Goal: Transaction & Acquisition: Subscribe to service/newsletter

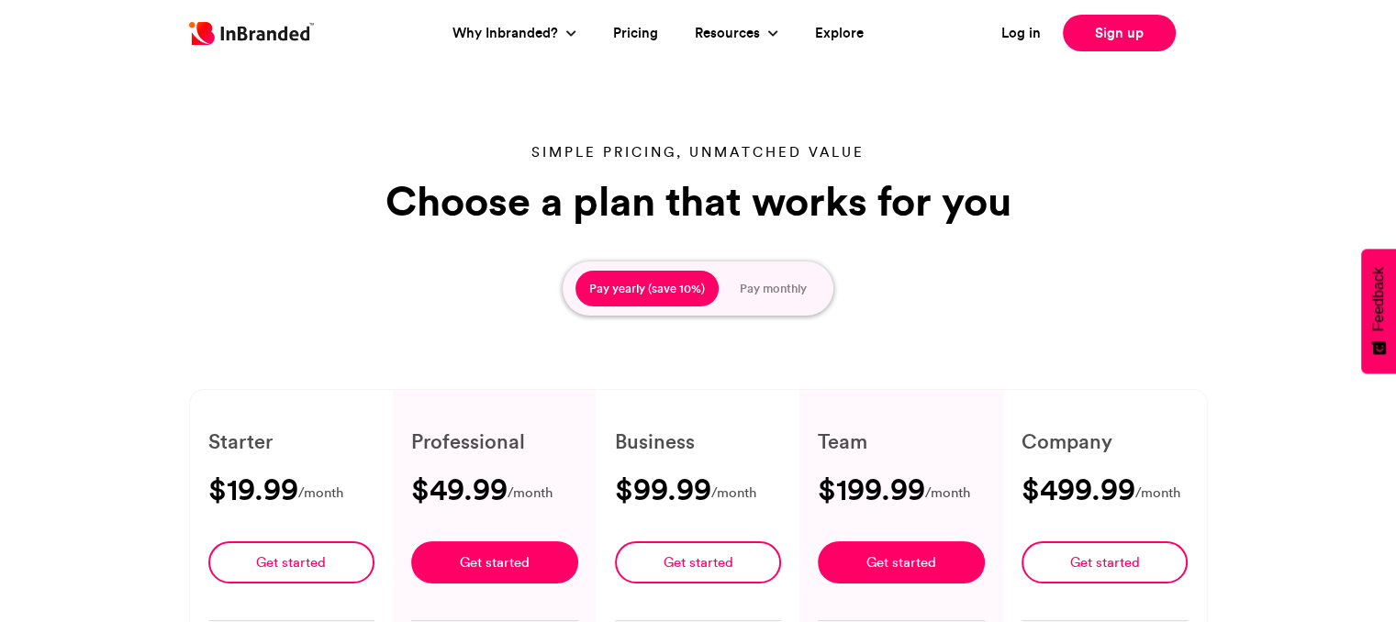
click at [761, 288] on button "Pay monthly" at bounding box center [773, 289] width 95 height 37
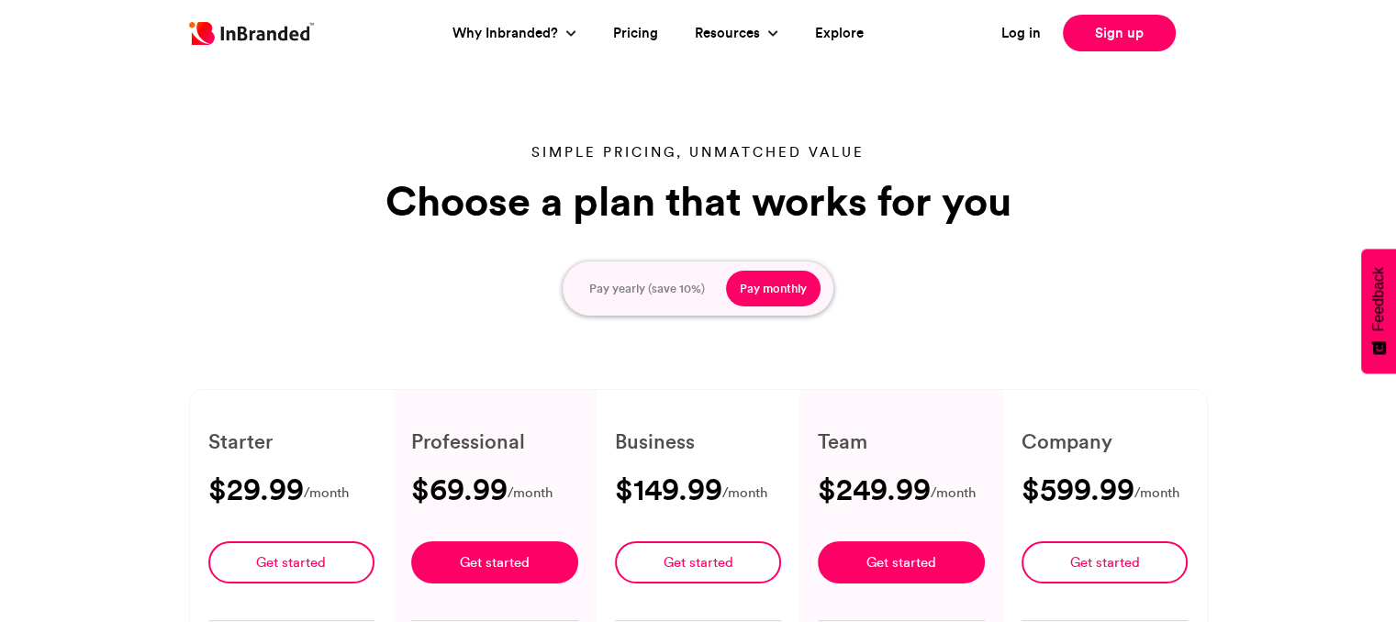
type input "****"
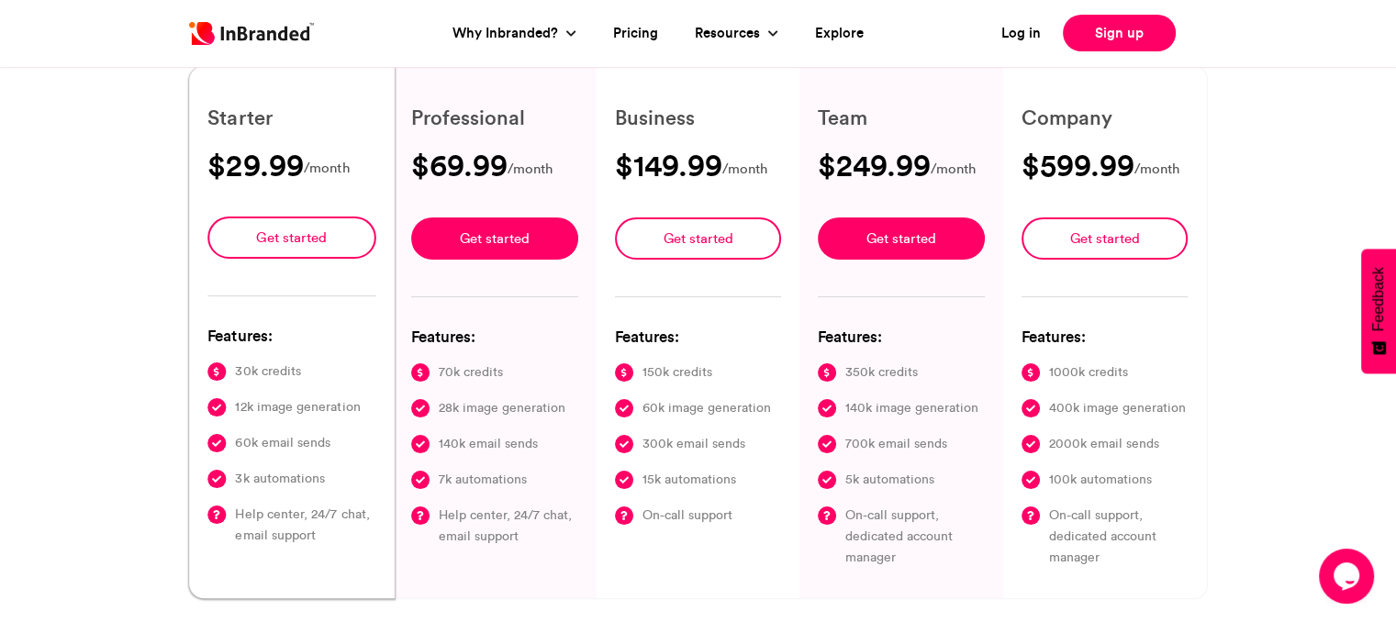
scroll to position [367, 0]
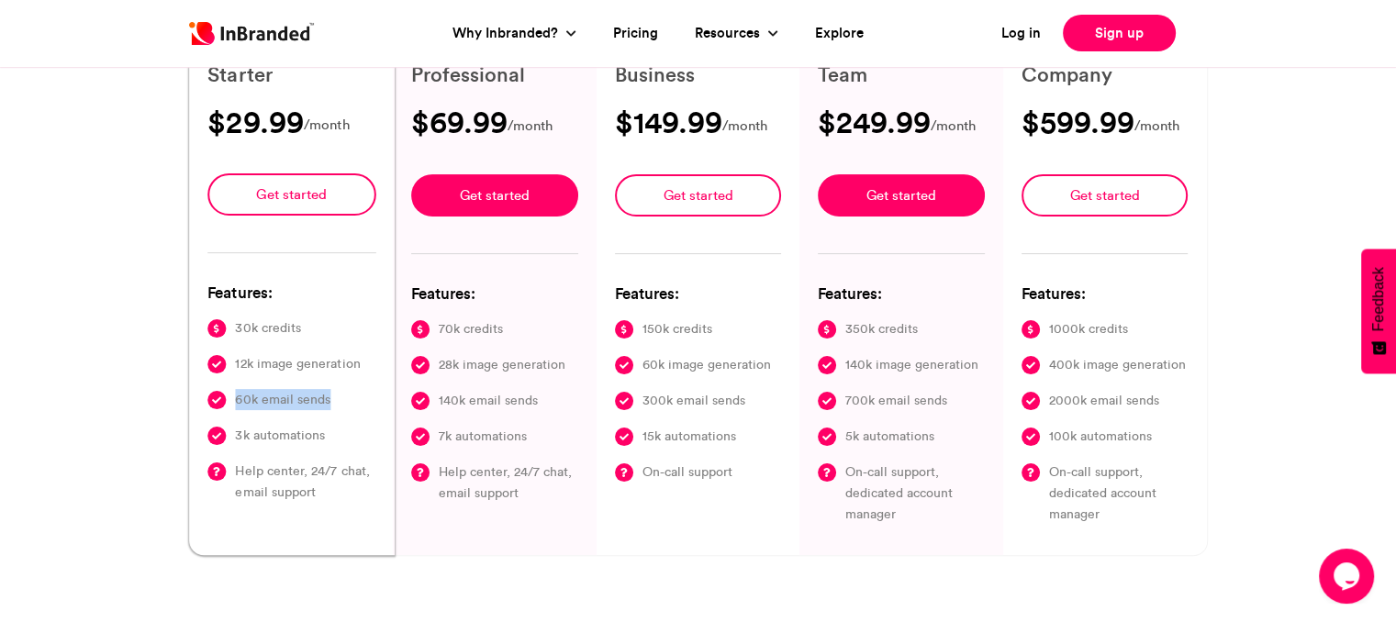
drag, startPoint x: 351, startPoint y: 390, endPoint x: 319, endPoint y: 390, distance: 31.2
click at [206, 397] on div "Starter $29.99 /month Get started Features: 30k credits 12k image generation 60…" at bounding box center [292, 289] width 206 height 532
drag, startPoint x: 353, startPoint y: 361, endPoint x: 207, endPoint y: 359, distance: 146.0
click at [207, 359] on div "12k image generation" at bounding box center [291, 364] width 168 height 21
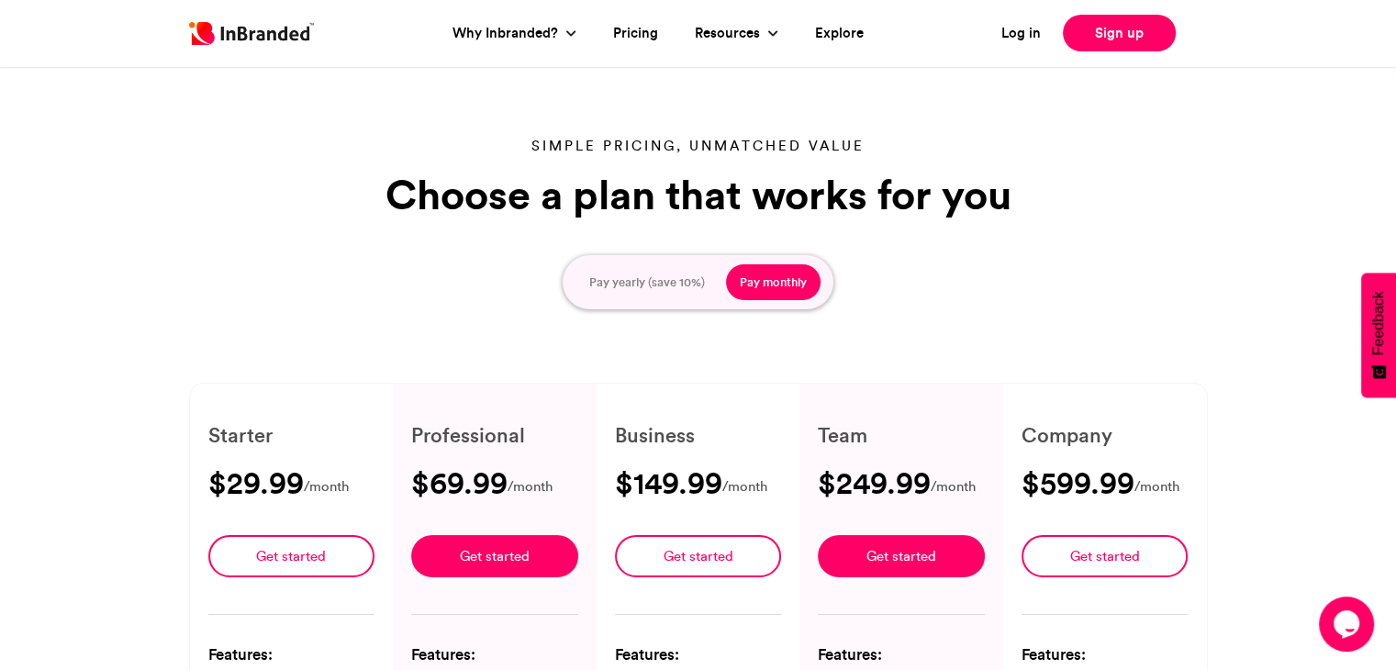
scroll to position [0, 0]
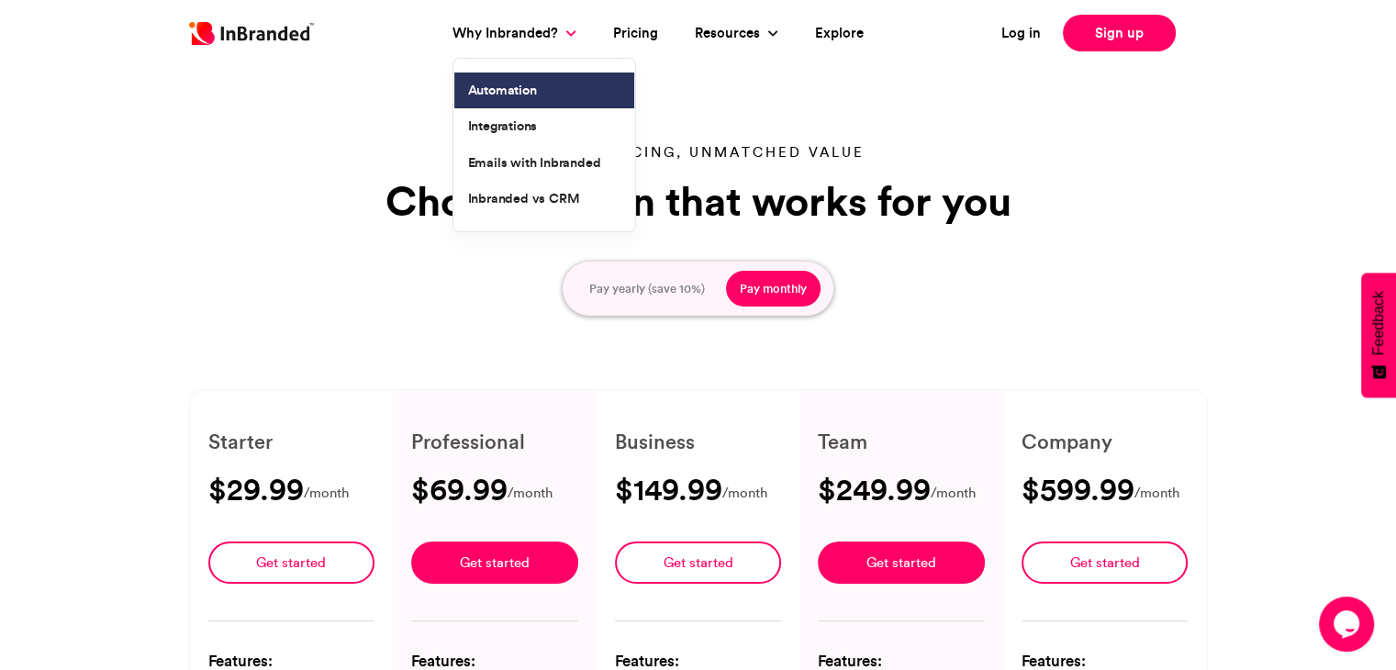
click at [524, 85] on link "Automation" at bounding box center [544, 91] width 180 height 37
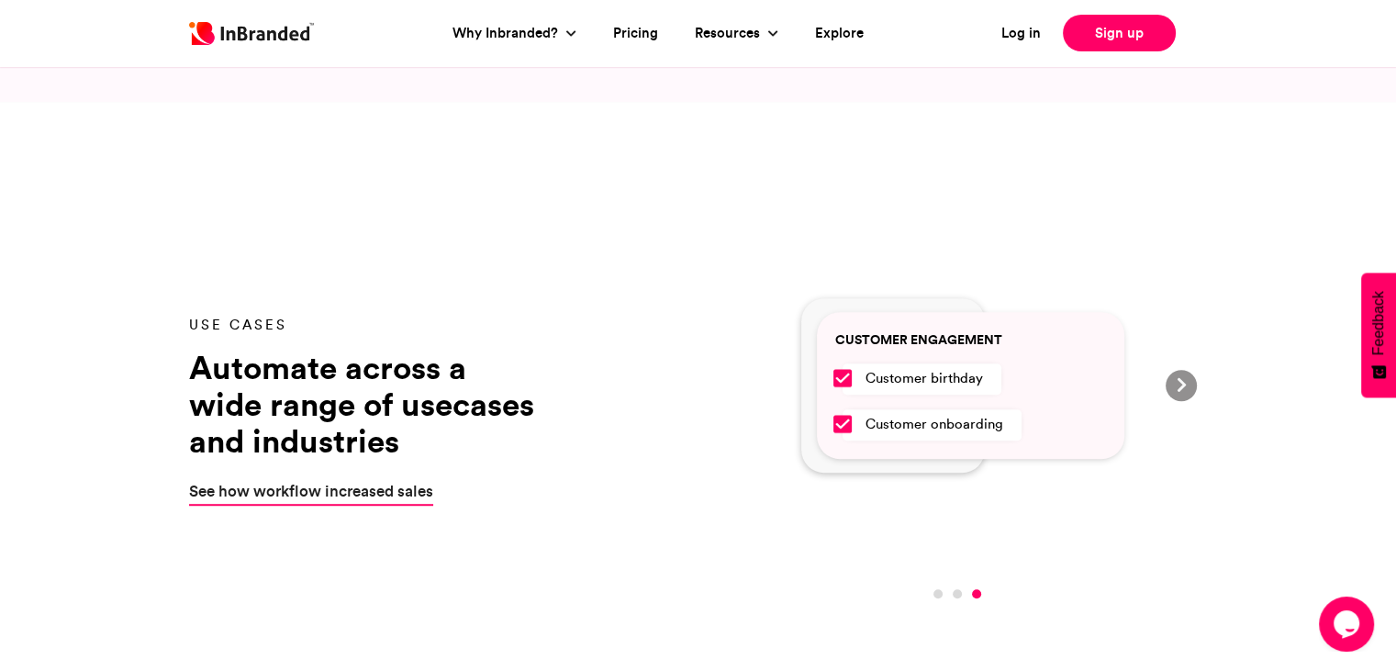
scroll to position [1193, 0]
